Goal: Task Accomplishment & Management: Manage account settings

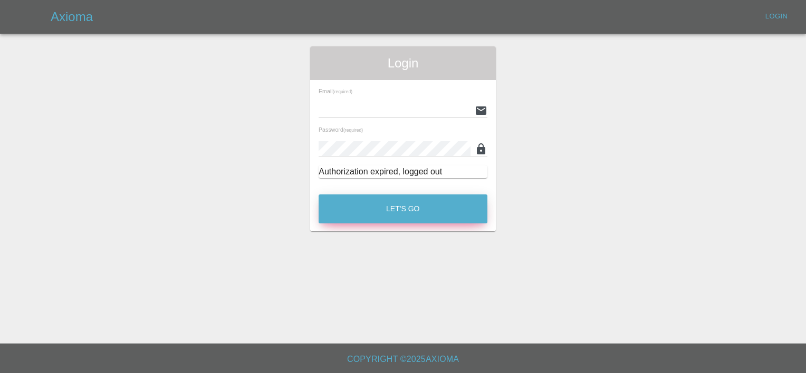
type input "[EMAIL_ADDRESS][DOMAIN_NAME]"
click at [378, 210] on button "Let's Go" at bounding box center [403, 209] width 169 height 29
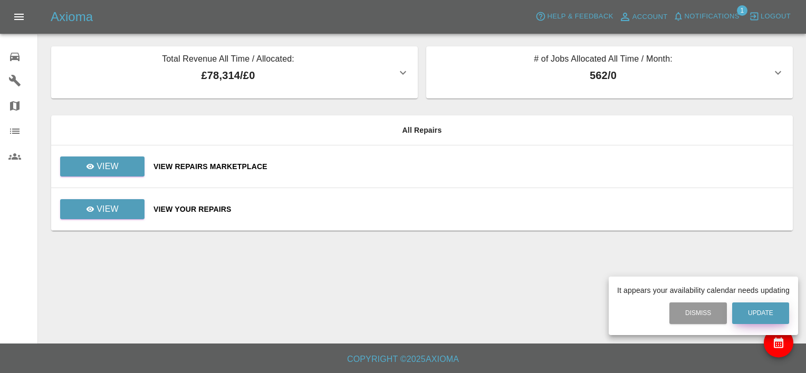
click at [777, 317] on button "Update" at bounding box center [760, 314] width 57 height 22
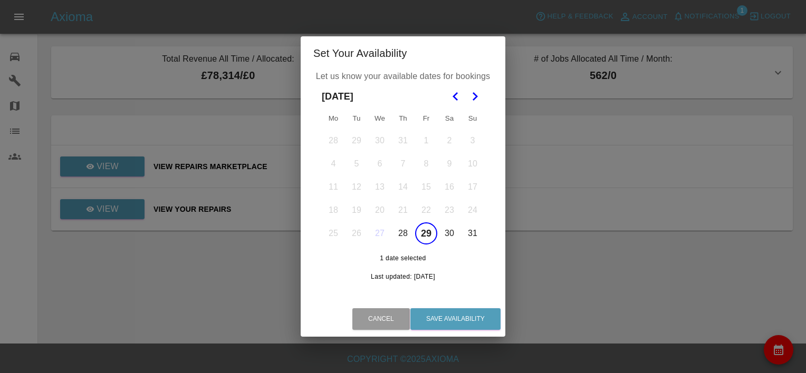
click at [477, 95] on polygon "Go to the Next Month" at bounding box center [475, 96] width 5 height 8
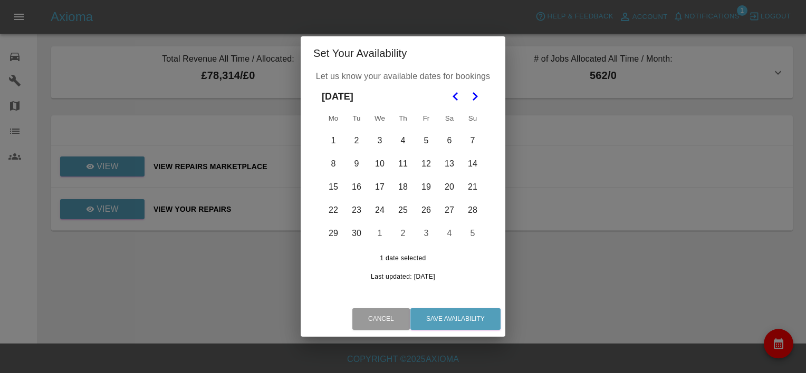
click at [336, 162] on button "8" at bounding box center [333, 164] width 22 height 22
click at [357, 167] on button "9" at bounding box center [357, 164] width 22 height 22
click at [377, 166] on button "10" at bounding box center [380, 164] width 22 height 22
click at [406, 164] on button "11" at bounding box center [403, 164] width 22 height 22
click at [425, 164] on button "12" at bounding box center [426, 164] width 22 height 22
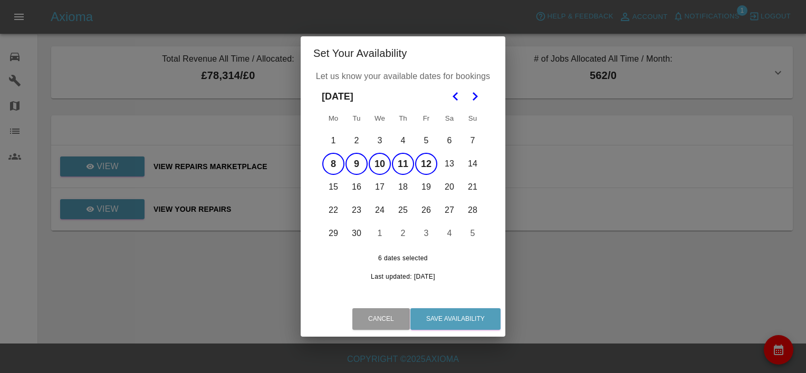
click at [446, 165] on button "13" at bounding box center [449, 164] width 22 height 22
click at [447, 162] on button "13" at bounding box center [449, 164] width 22 height 22
click at [331, 188] on button "15" at bounding box center [333, 187] width 22 height 22
click at [363, 188] on button "16" at bounding box center [357, 187] width 22 height 22
click at [382, 188] on button "17" at bounding box center [380, 187] width 22 height 22
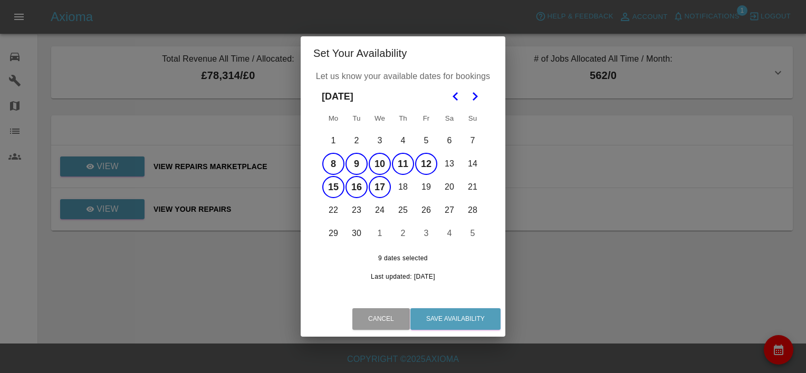
click at [401, 188] on button "18" at bounding box center [403, 187] width 22 height 22
click at [422, 188] on button "19" at bounding box center [426, 187] width 22 height 22
click at [339, 211] on button "22" at bounding box center [333, 210] width 22 height 22
click at [365, 212] on button "23" at bounding box center [357, 210] width 22 height 22
click at [385, 214] on button "24" at bounding box center [380, 210] width 22 height 22
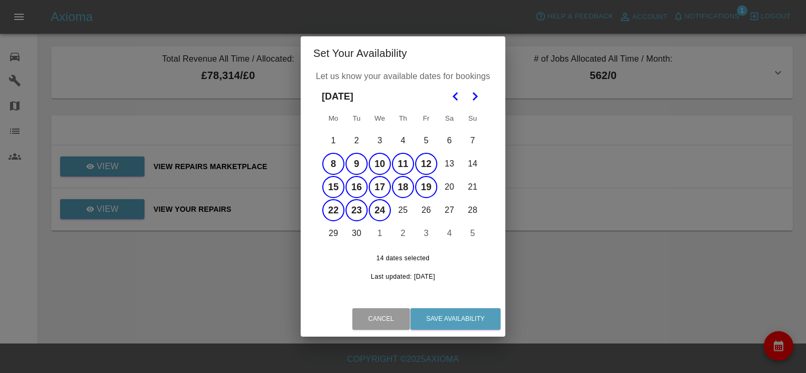
click at [402, 213] on button "25" at bounding box center [403, 210] width 22 height 22
click at [425, 214] on button "26" at bounding box center [426, 210] width 22 height 22
click at [331, 235] on button "29" at bounding box center [333, 234] width 22 height 22
click at [359, 236] on button "30" at bounding box center [357, 234] width 22 height 22
drag, startPoint x: 359, startPoint y: 236, endPoint x: 377, endPoint y: 236, distance: 17.9
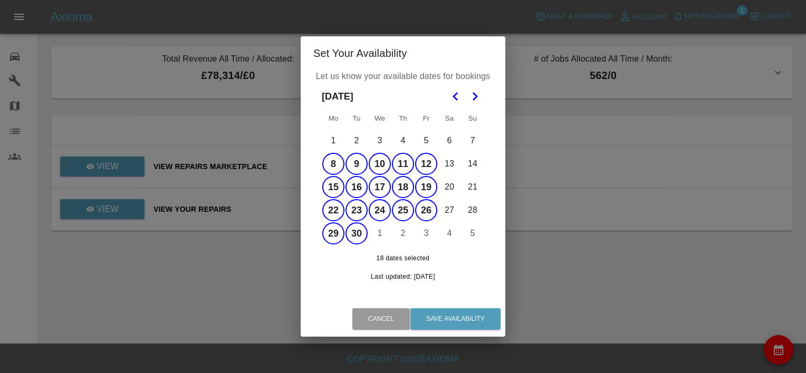
click at [377, 236] on button "1" at bounding box center [380, 234] width 22 height 22
click at [405, 236] on button "2" at bounding box center [403, 234] width 22 height 22
click at [426, 235] on button "3" at bounding box center [426, 234] width 22 height 22
click at [444, 319] on button "Save Availability" at bounding box center [455, 320] width 90 height 22
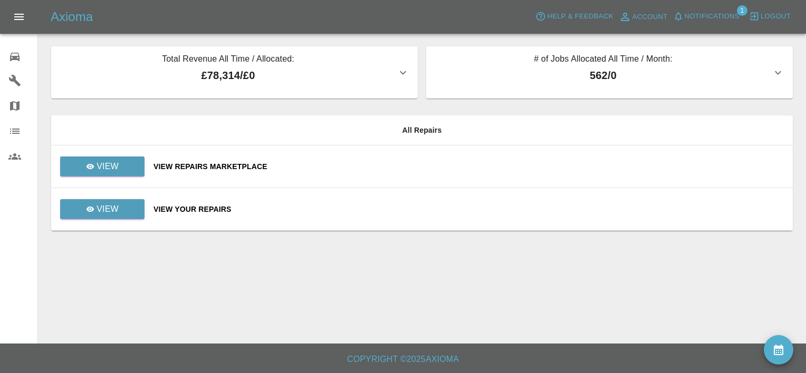
click at [17, 58] on icon at bounding box center [14, 57] width 13 height 13
click at [215, 168] on div "View Repairs Marketplace" at bounding box center [469, 166] width 631 height 11
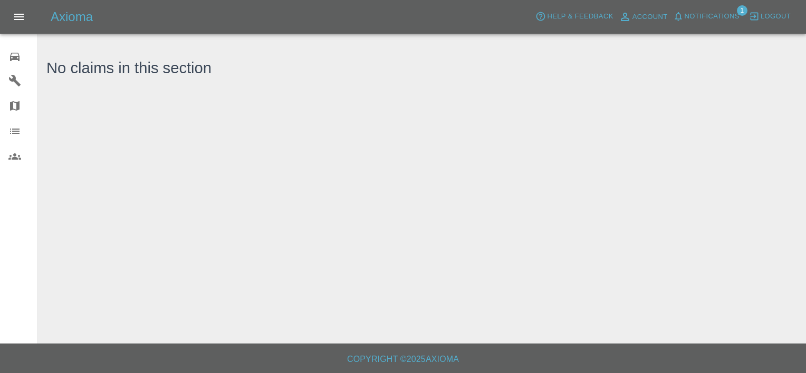
click at [13, 53] on icon at bounding box center [14, 57] width 9 height 8
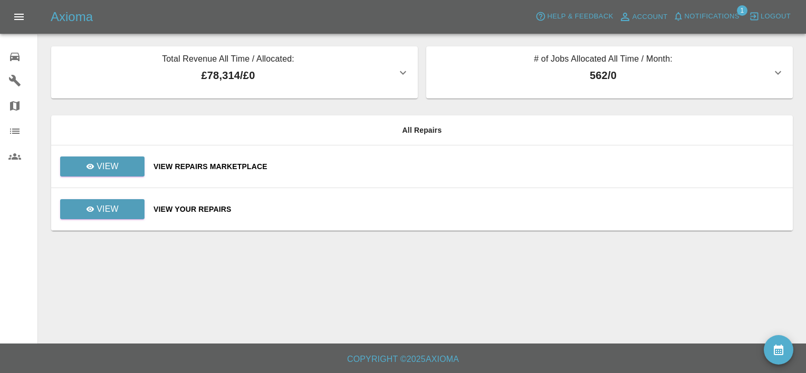
click at [168, 209] on div "View Your Repairs" at bounding box center [469, 209] width 631 height 11
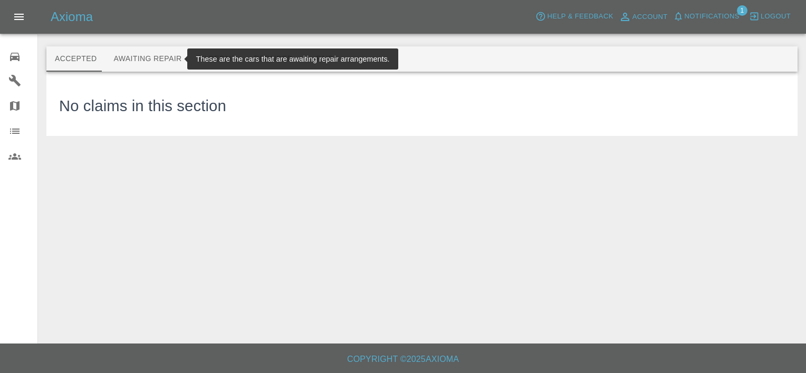
click at [120, 61] on button "Awaiting Repair" at bounding box center [147, 58] width 85 height 25
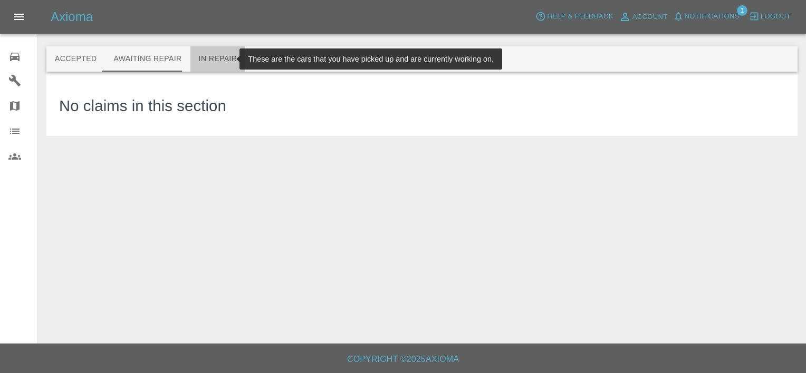
click at [219, 61] on button "In Repair" at bounding box center [217, 58] width 55 height 25
click at [256, 61] on button "Repaired" at bounding box center [273, 58] width 56 height 25
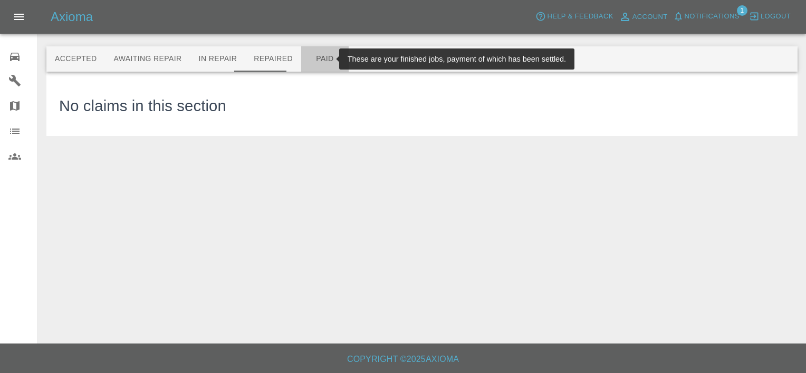
click at [315, 63] on button "Paid" at bounding box center [324, 58] width 47 height 25
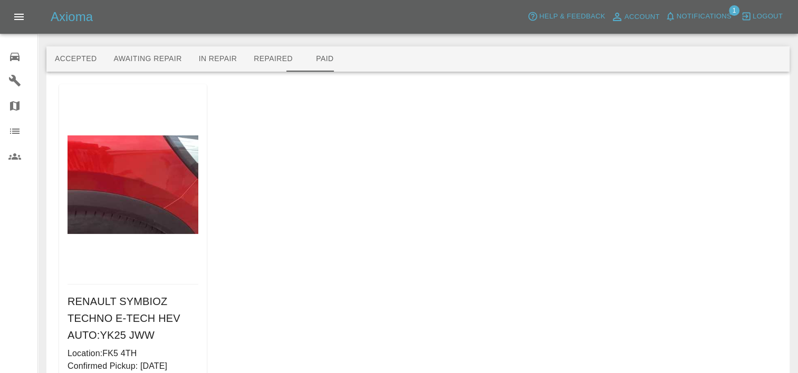
click at [8, 60] on link "0 Repair home" at bounding box center [18, 55] width 37 height 25
